Goal: Complete application form

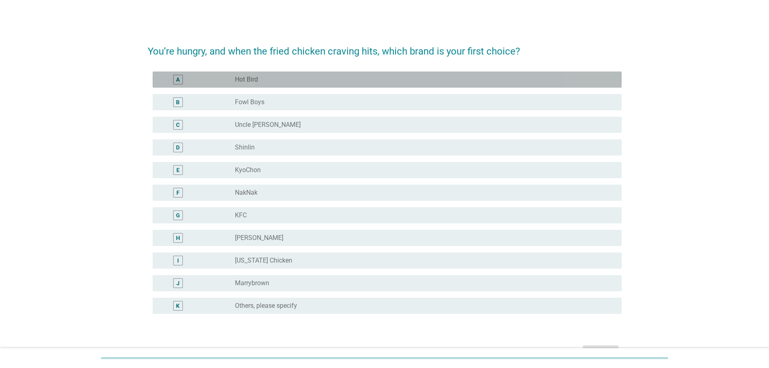
click at [293, 81] on div "radio_button_unchecked Hot Bird" at bounding box center [422, 79] width 374 height 8
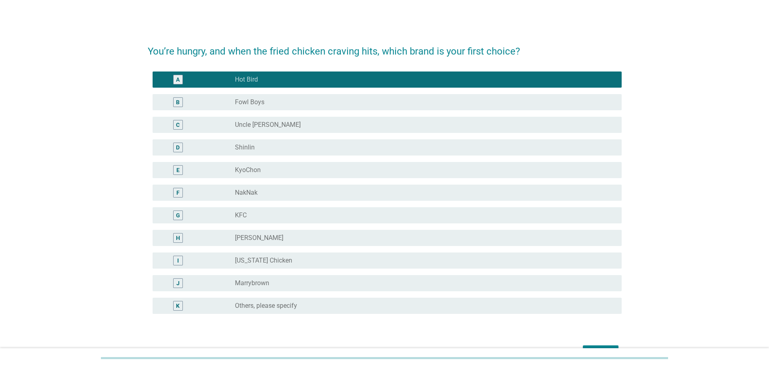
click at [299, 154] on div "D radio_button_unchecked Shinlin" at bounding box center [387, 147] width 469 height 16
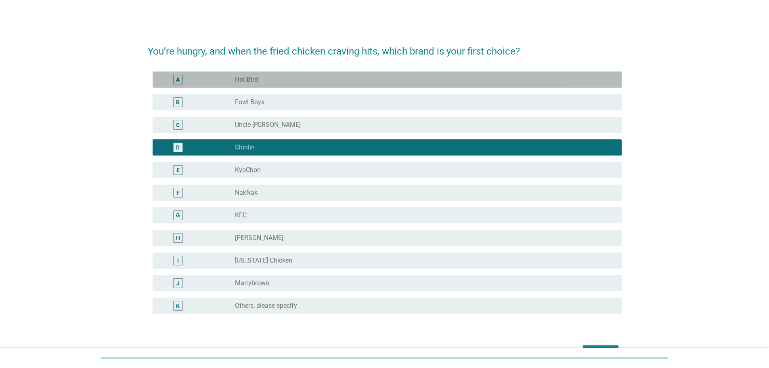
click at [297, 83] on div "radio_button_unchecked Hot Bird" at bounding box center [422, 79] width 374 height 8
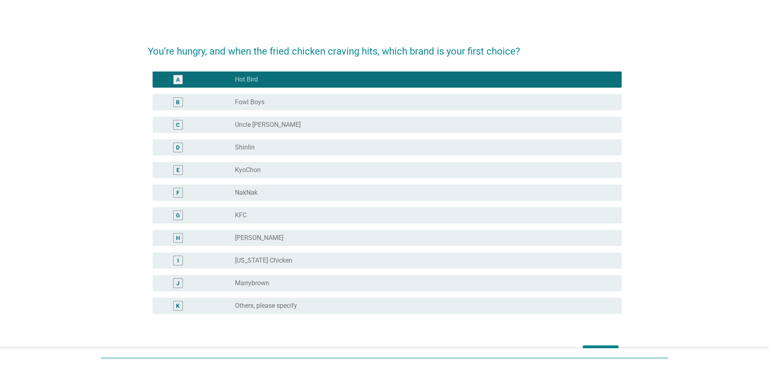
scroll to position [60, 0]
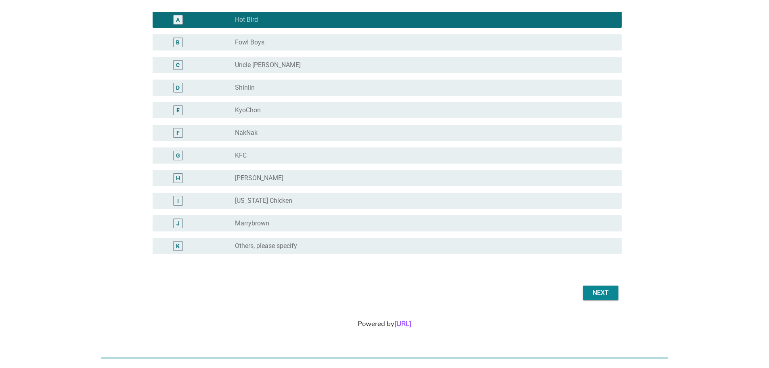
click at [594, 291] on div "Next" at bounding box center [600, 293] width 23 height 10
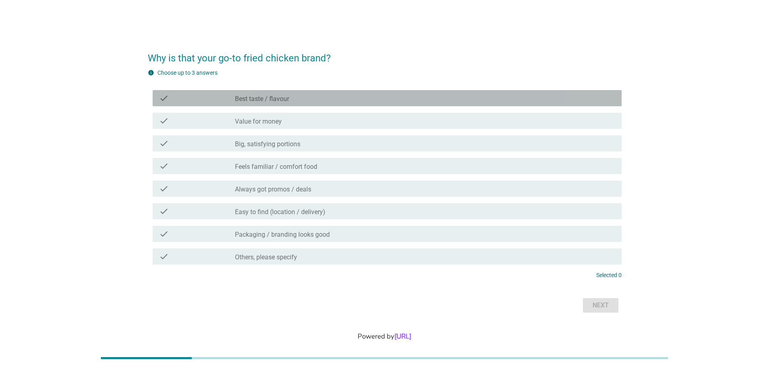
click at [313, 103] on div "check_box_outline_blank Best taste / flavour" at bounding box center [425, 98] width 380 height 10
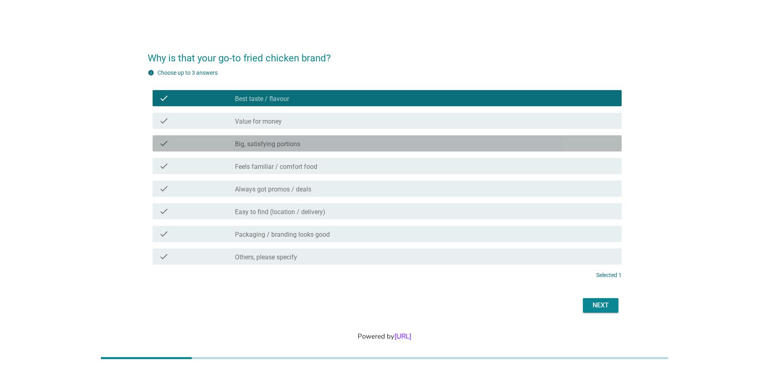
click at [320, 145] on div "check_box_outline_blank Big, satisfying portions" at bounding box center [425, 143] width 380 height 10
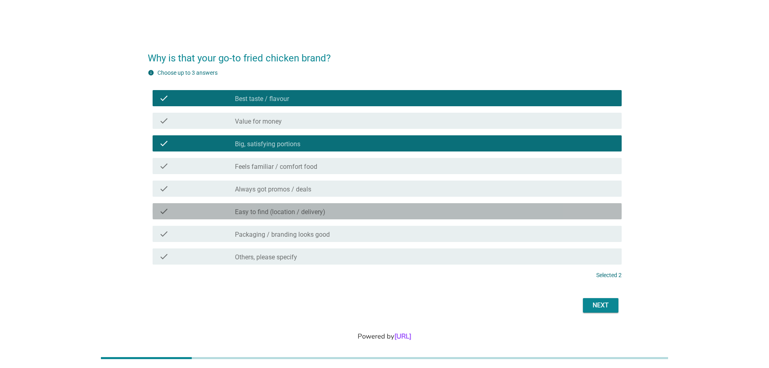
click at [341, 209] on div "check_box_outline_blank Easy to find (location / delivery)" at bounding box center [425, 211] width 380 height 10
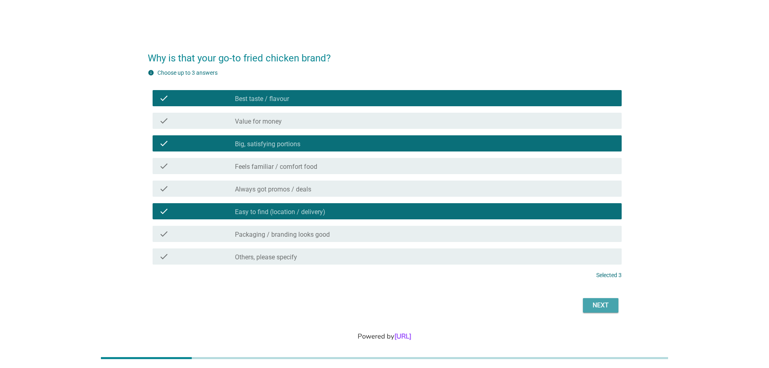
click at [602, 303] on div "Next" at bounding box center [600, 305] width 23 height 10
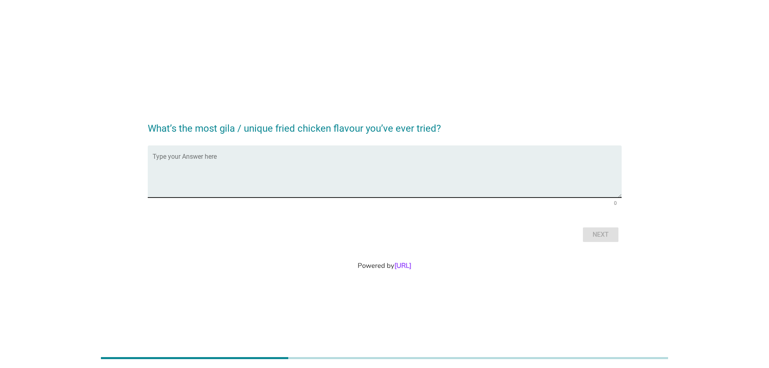
click at [402, 161] on textarea "Type your Answer here" at bounding box center [387, 176] width 469 height 42
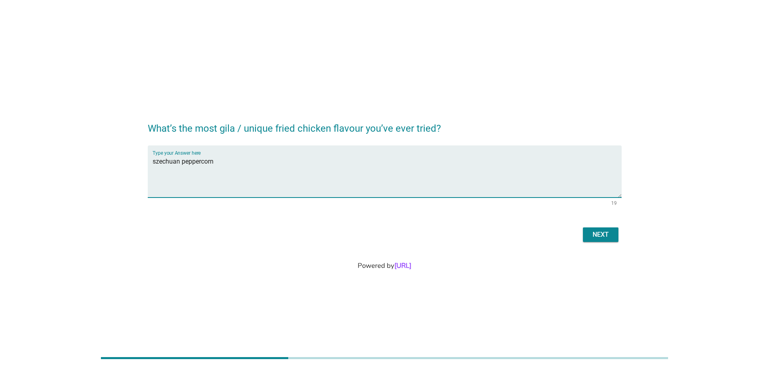
type textarea "szechuan peppercorn"
click at [597, 235] on div "Next" at bounding box center [600, 235] width 23 height 10
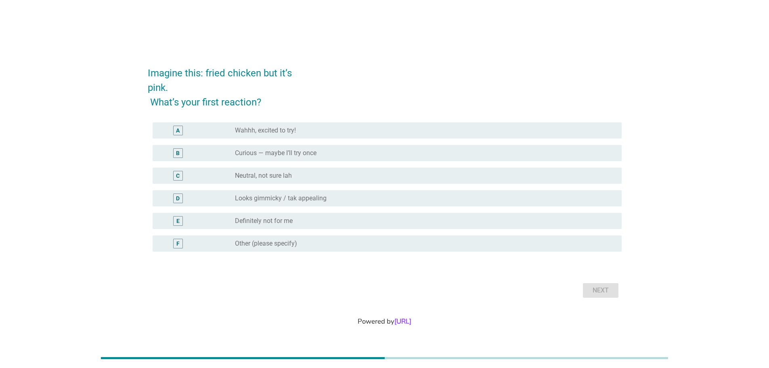
click at [301, 151] on label "Curious — maybe I’ll try once" at bounding box center [276, 153] width 82 height 8
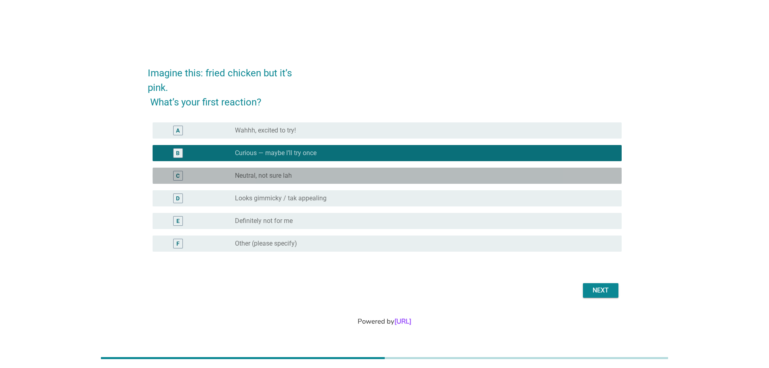
click at [313, 173] on div "radio_button_unchecked Neutral, not sure lah" at bounding box center [422, 176] width 374 height 8
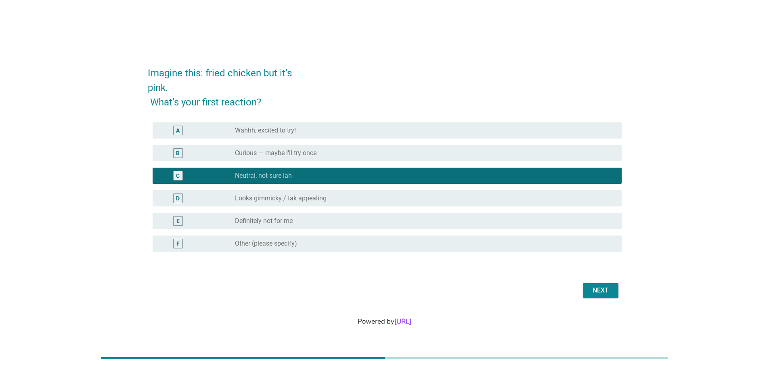
click at [332, 153] on div "radio_button_unchecked Curious — maybe I’ll try once" at bounding box center [422, 153] width 374 height 8
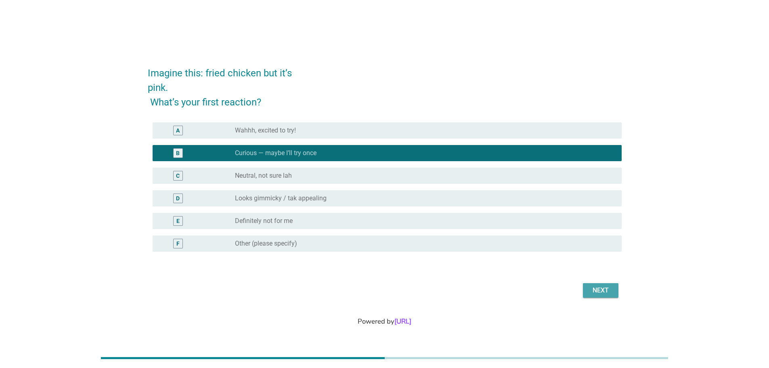
click at [601, 287] on div "Next" at bounding box center [600, 290] width 23 height 10
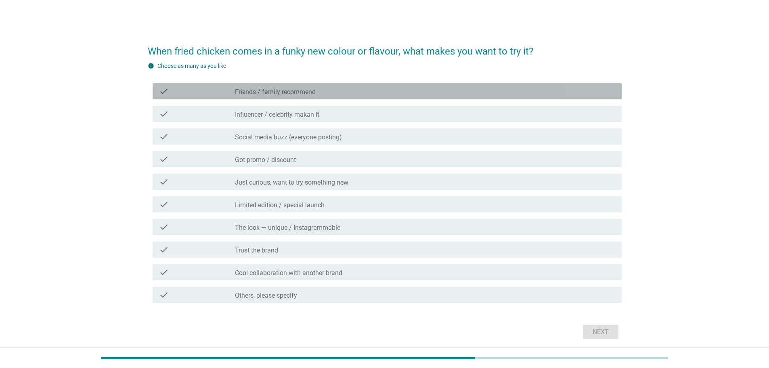
click at [310, 90] on label "Friends / family recommend" at bounding box center [275, 92] width 81 height 8
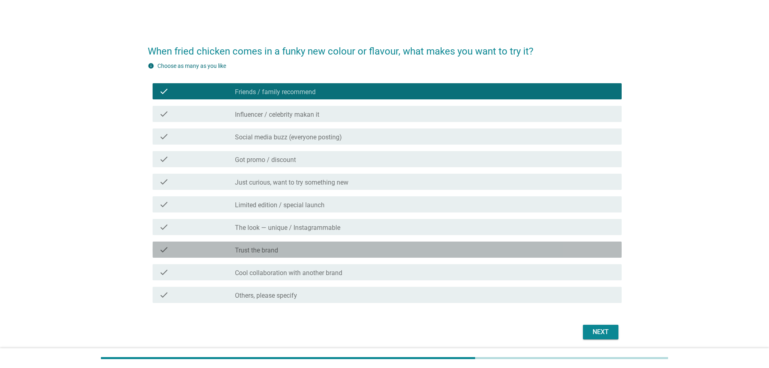
click at [344, 252] on div "check_box_outline_blank Trust the brand" at bounding box center [425, 250] width 380 height 10
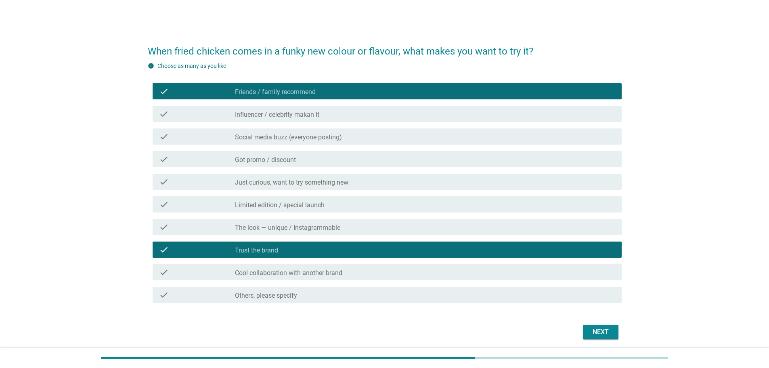
click at [350, 270] on div "check_box_outline_blank Cool collaboration with another brand" at bounding box center [425, 272] width 380 height 10
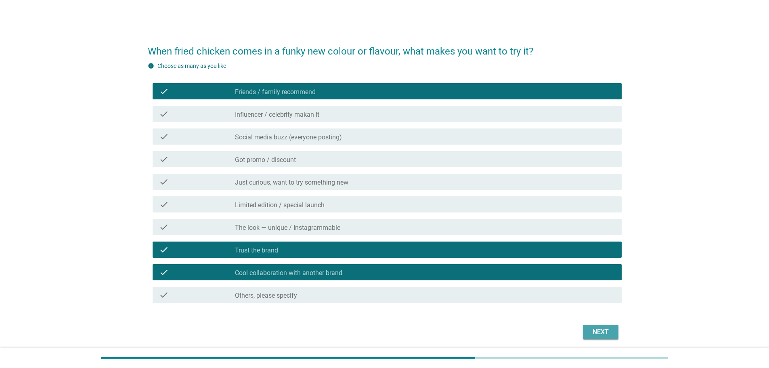
click at [592, 326] on button "Next" at bounding box center [601, 332] width 36 height 15
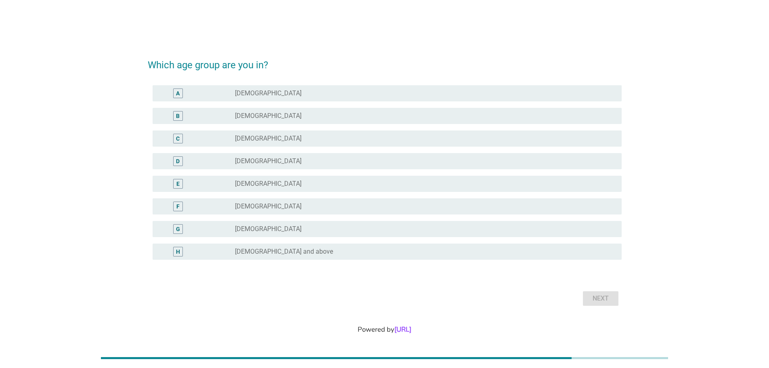
scroll to position [20, 0]
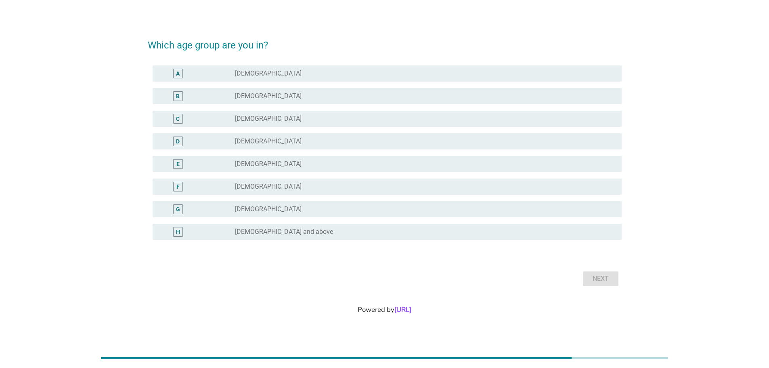
click at [592, 326] on div "Which age group are you in? A radio_button_unchecked [DEMOGRAPHIC_DATA] B radio…" at bounding box center [384, 164] width 769 height 368
click at [297, 96] on div "radio_button_unchecked [DEMOGRAPHIC_DATA]" at bounding box center [422, 96] width 374 height 8
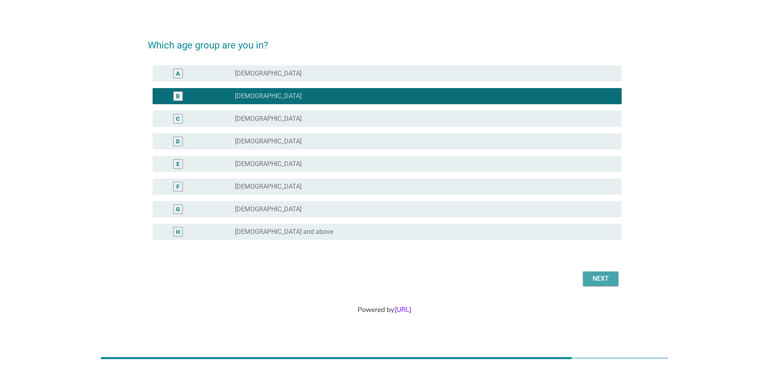
click at [615, 281] on button "Next" at bounding box center [601, 278] width 36 height 15
